Goal: Information Seeking & Learning: Check status

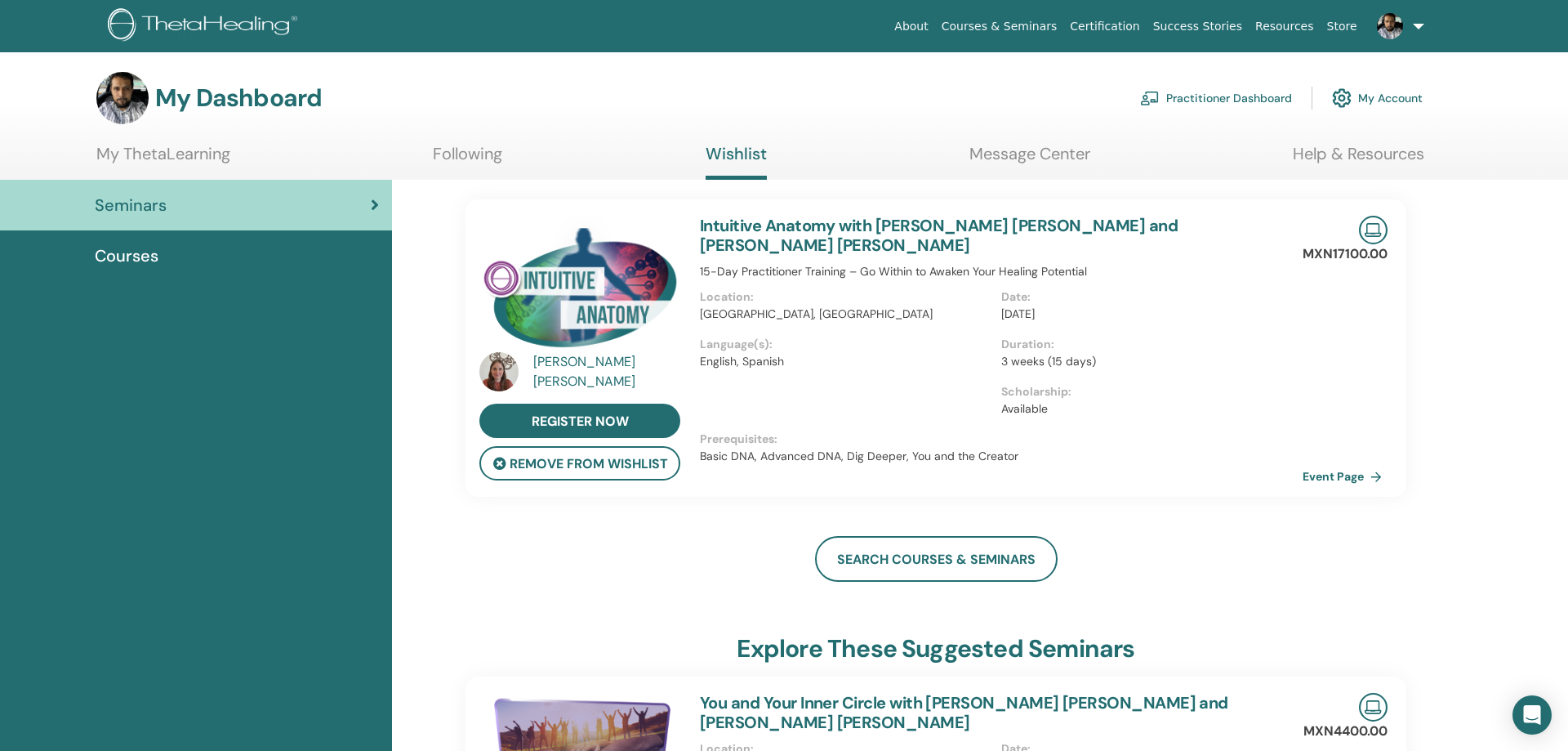
click at [145, 159] on link "My ThetaLearning" at bounding box center [163, 160] width 134 height 32
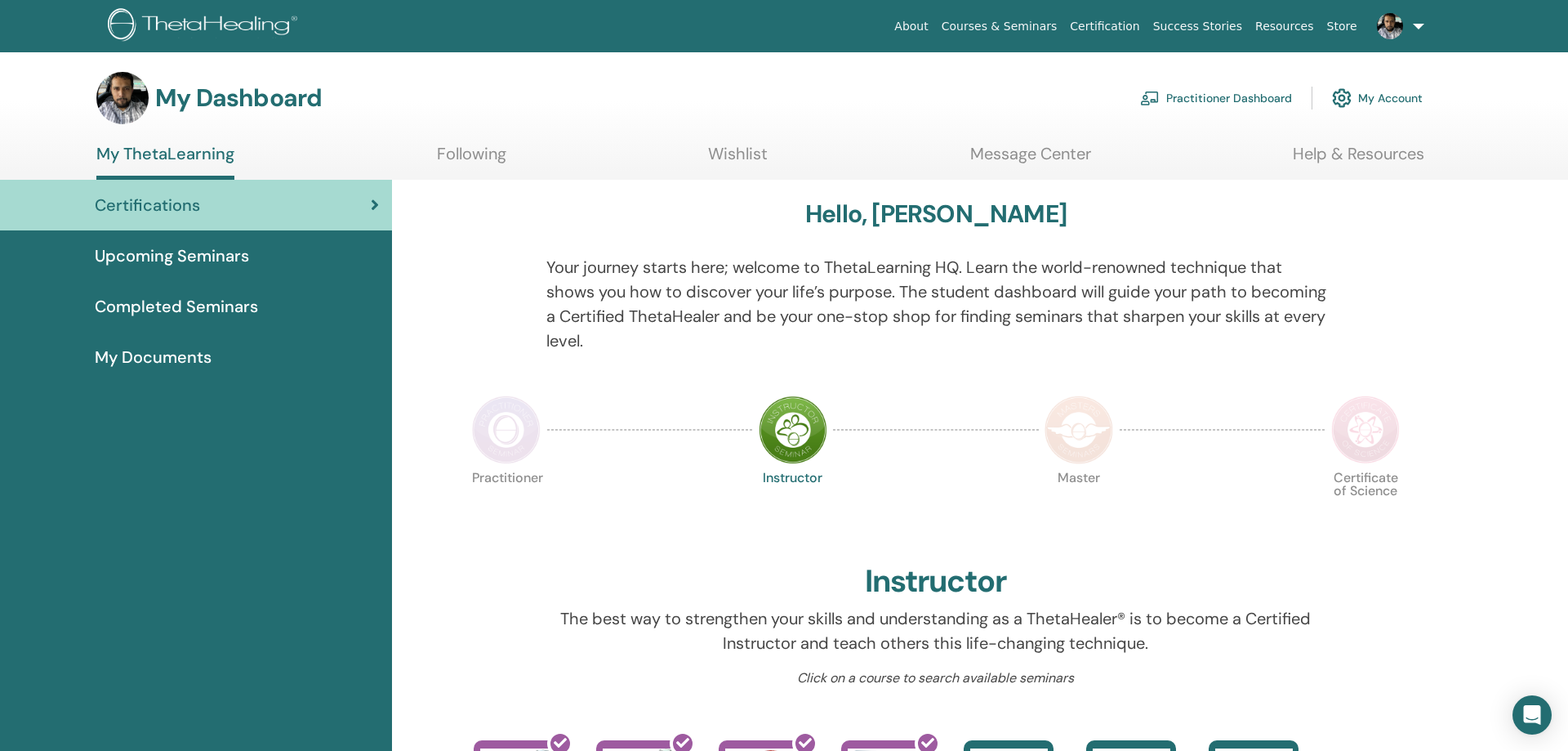
click at [180, 250] on span "Upcoming Seminars" at bounding box center [172, 255] width 154 height 24
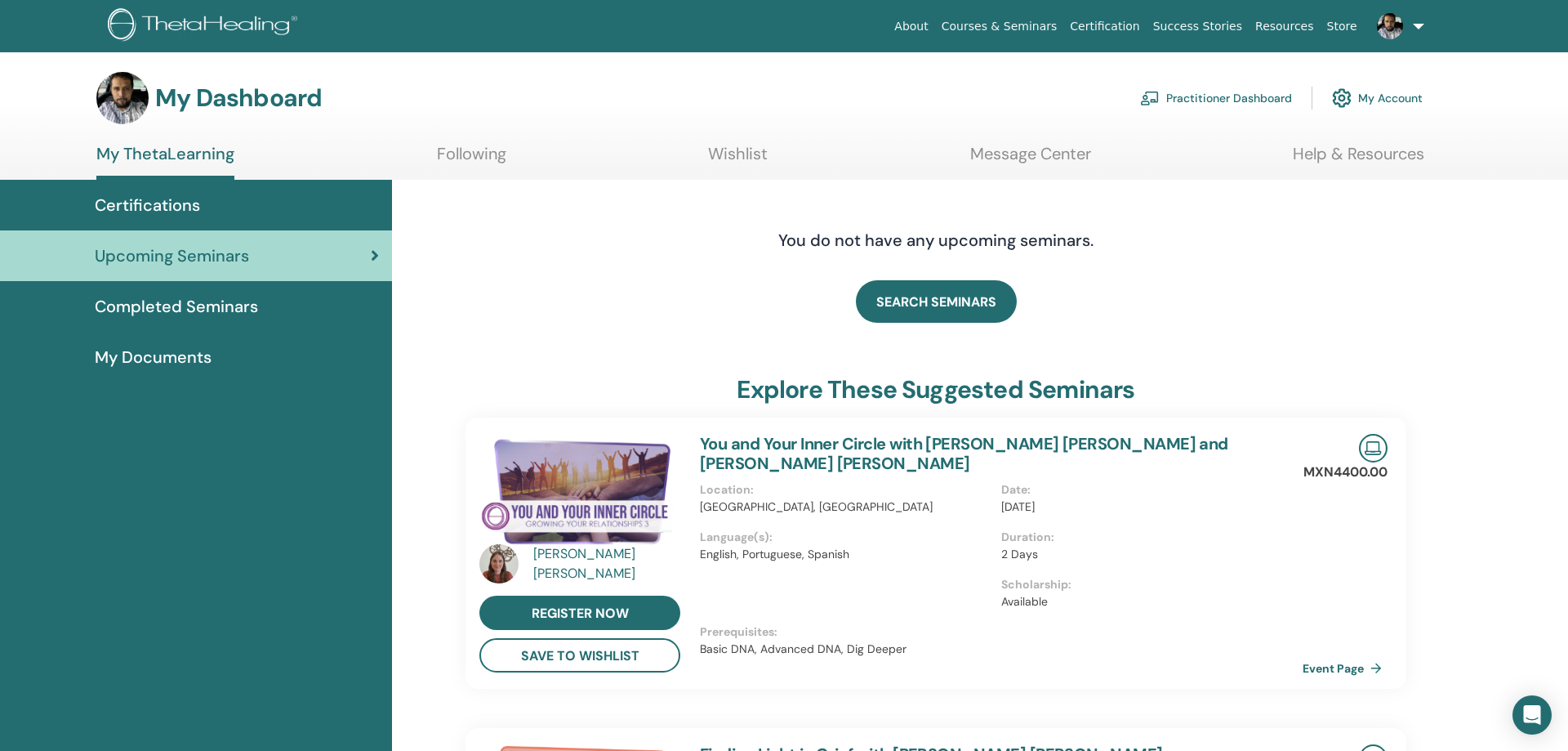
click at [190, 301] on span "Completed Seminars" at bounding box center [176, 306] width 163 height 24
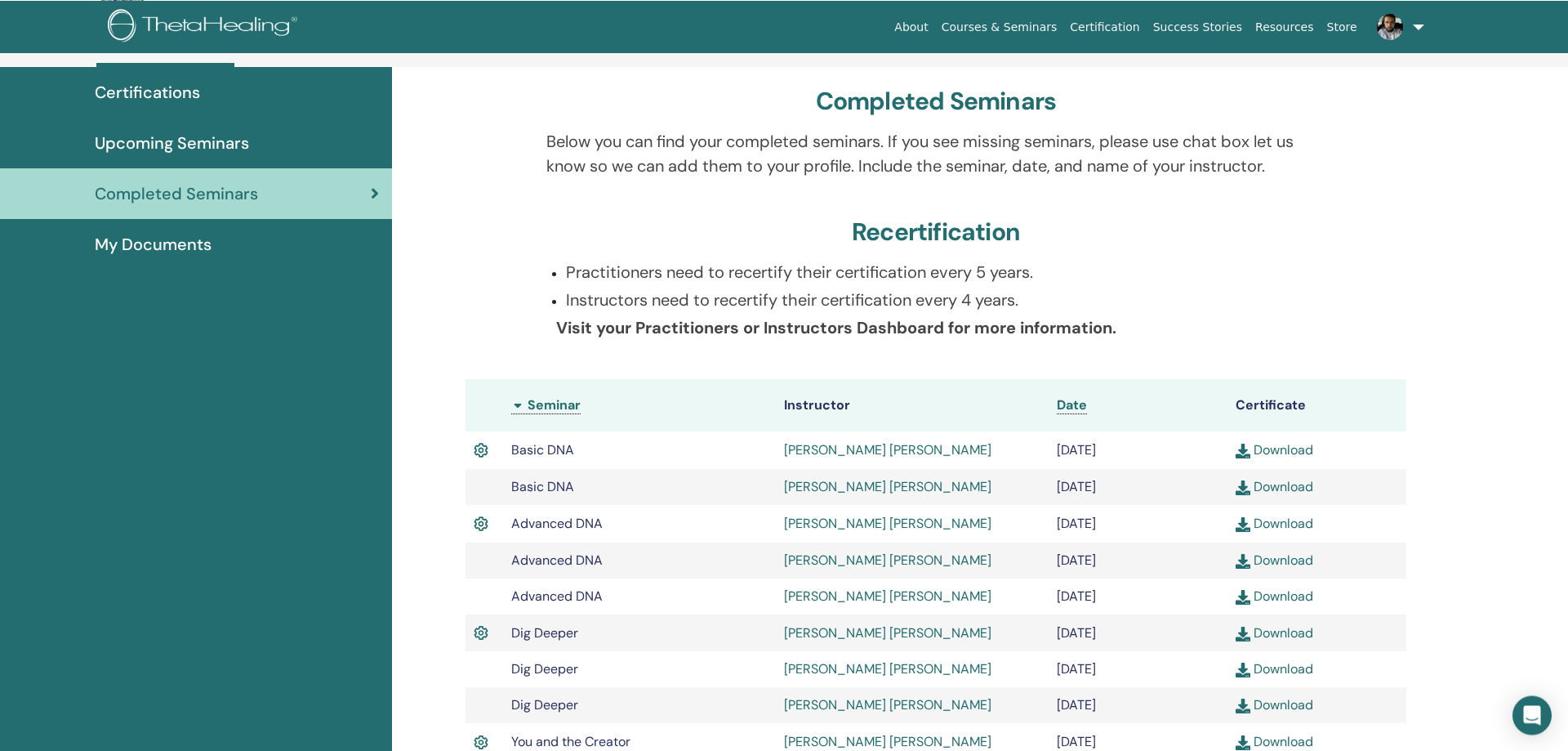
scroll to position [376, 0]
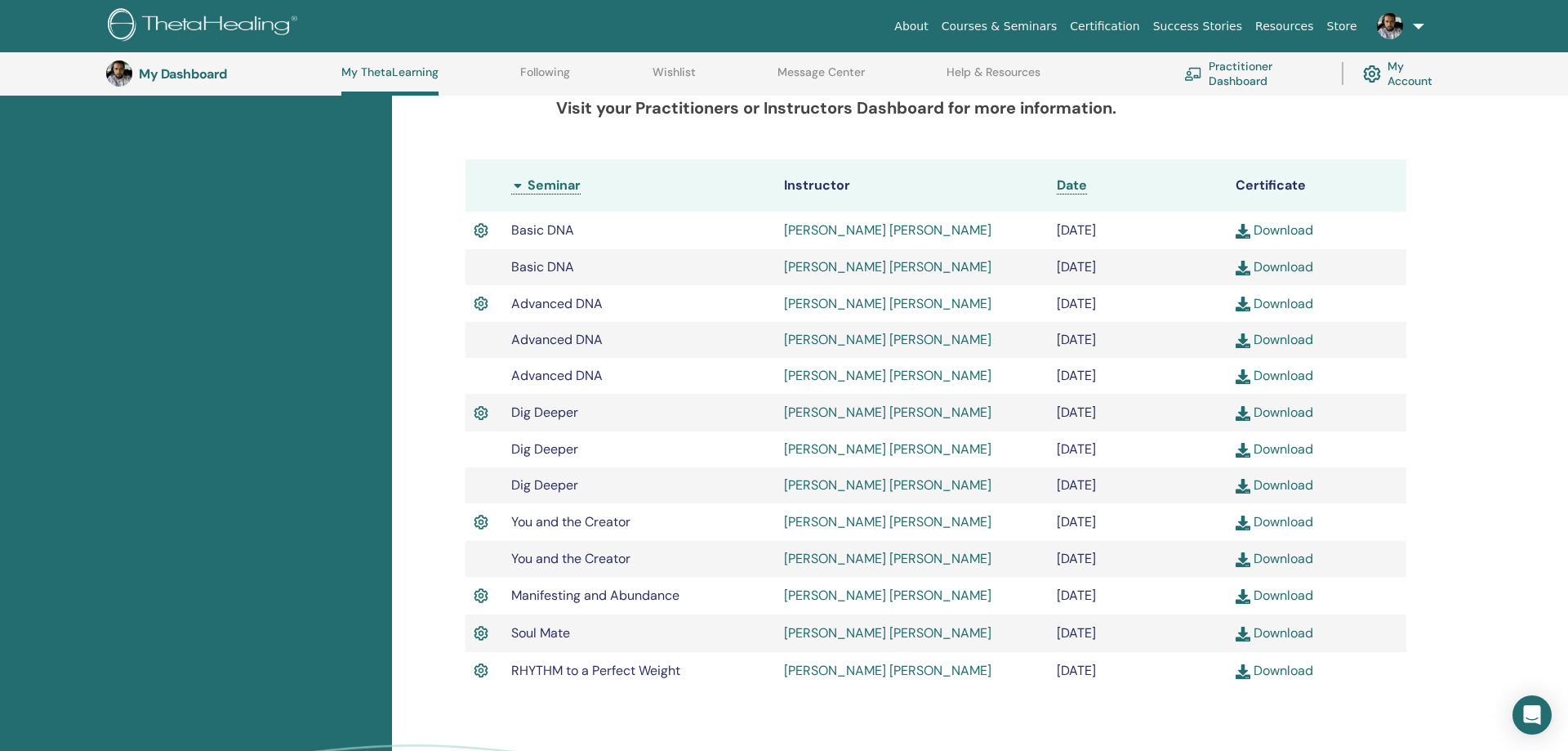
click at [835, 226] on link "Silvia Huelgas Vergara" at bounding box center [888, 230] width 207 height 17
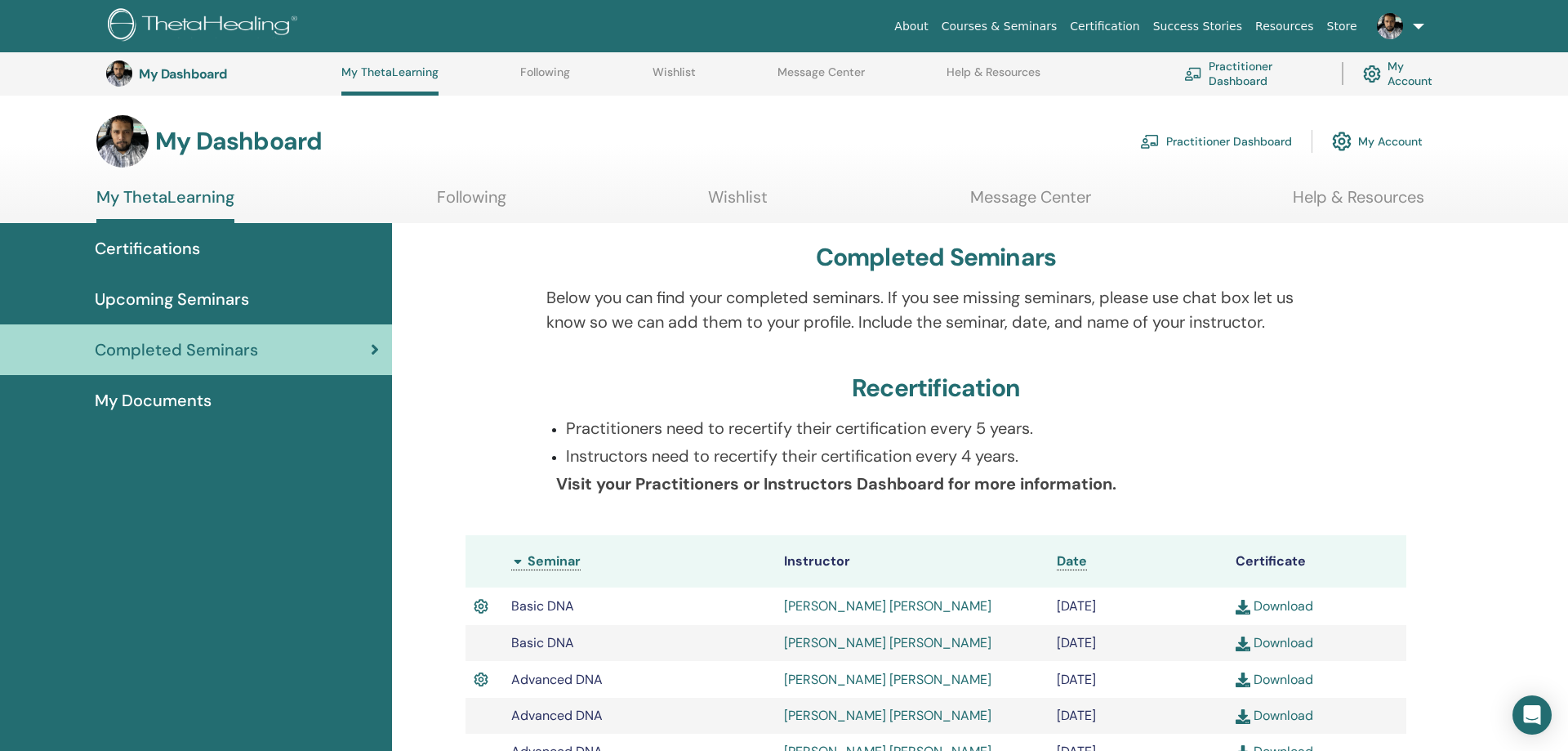
scroll to position [376, 0]
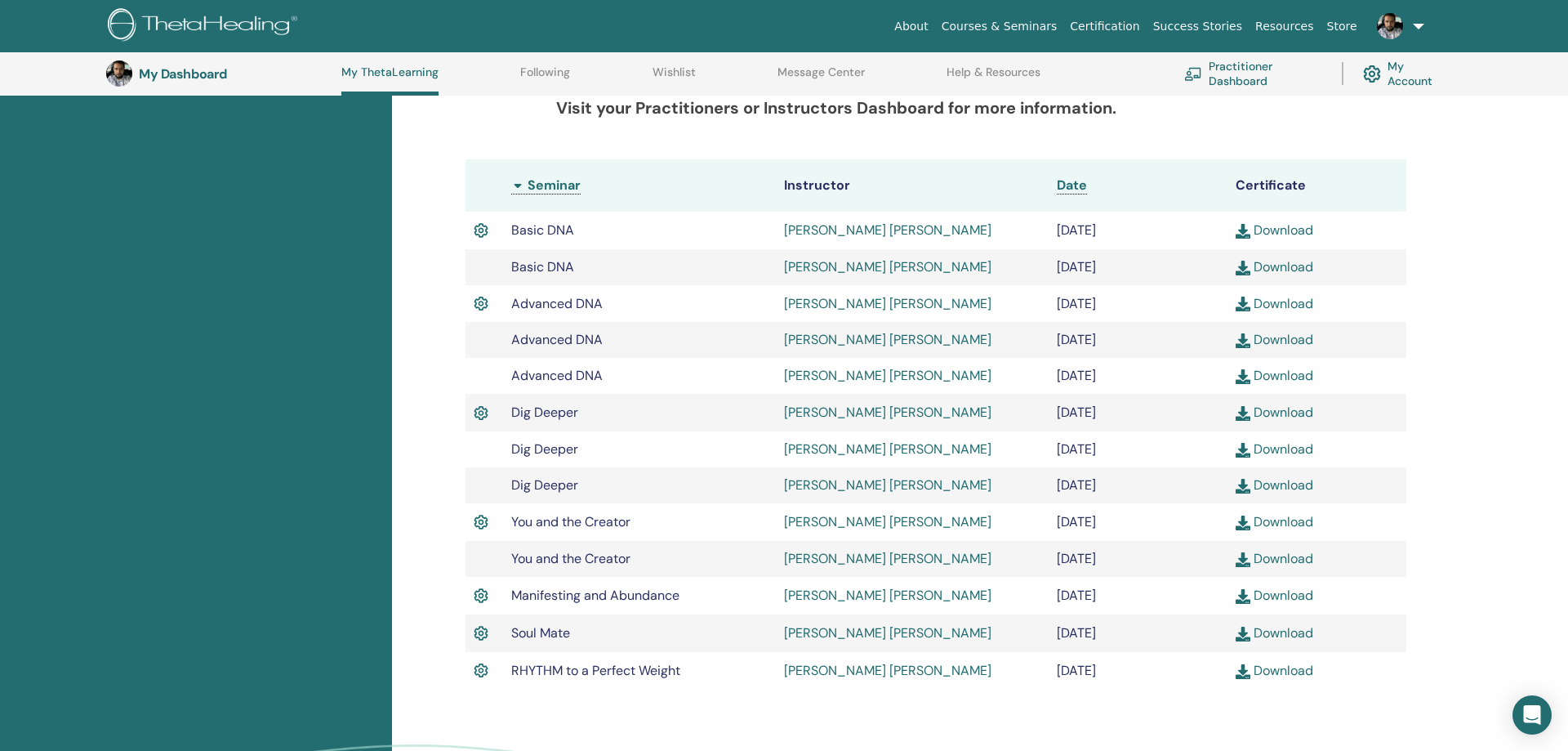
click at [872, 228] on link "Silvia Huelgas Vergara" at bounding box center [888, 230] width 207 height 17
